Goal: Find specific page/section: Find specific page/section

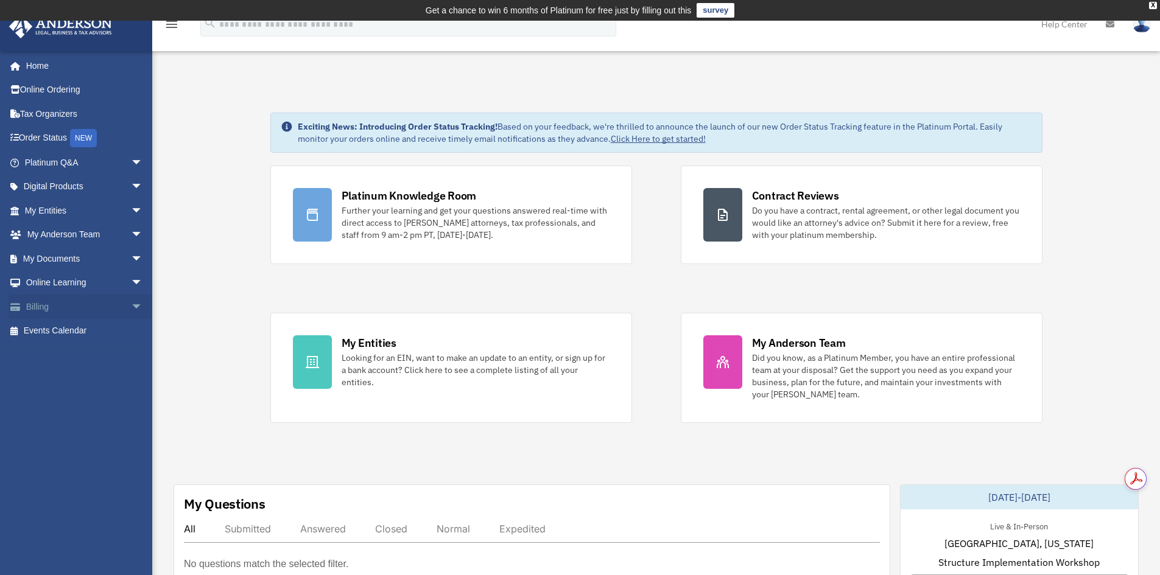
click at [53, 307] on link "Billing arrow_drop_down" at bounding box center [85, 307] width 153 height 24
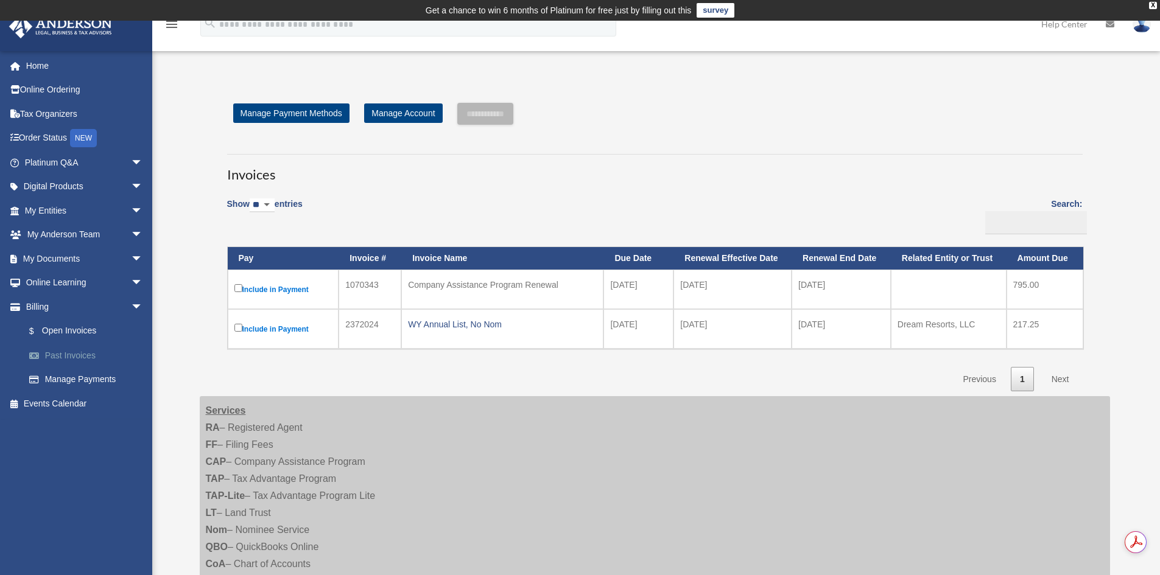
click at [84, 358] on link "Past Invoices" at bounding box center [89, 355] width 144 height 24
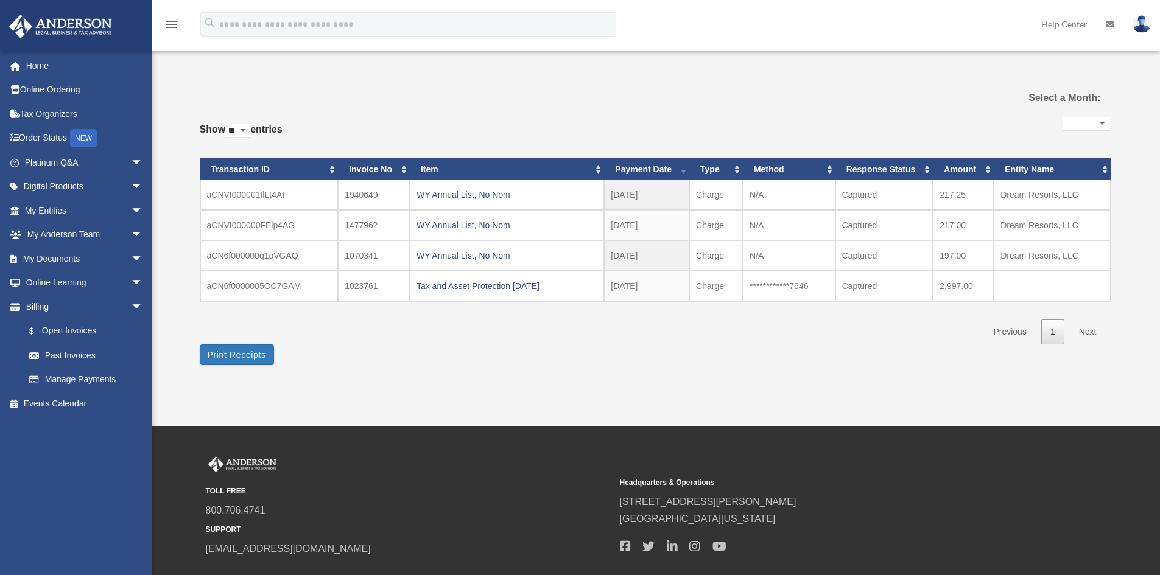
select select
